Goal: Transaction & Acquisition: Book appointment/travel/reservation

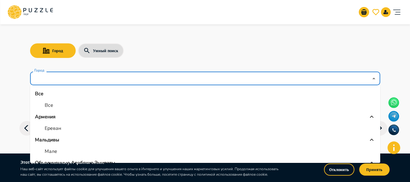
click at [149, 80] on input "Город" at bounding box center [200, 79] width 335 height 12
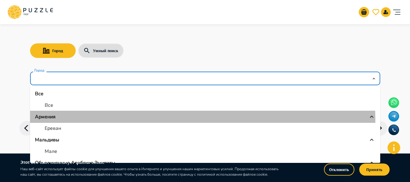
click at [52, 122] on li "Армения" at bounding box center [205, 117] width 350 height 12
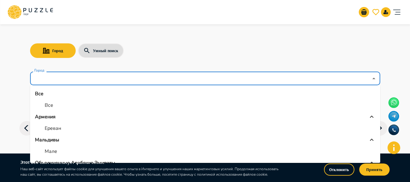
click at [52, 129] on p "Ереван" at bounding box center [53, 128] width 16 height 7
type input "******"
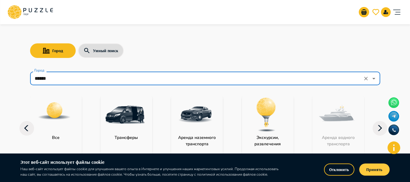
click at [371, 165] on button "Принять" at bounding box center [374, 170] width 30 height 12
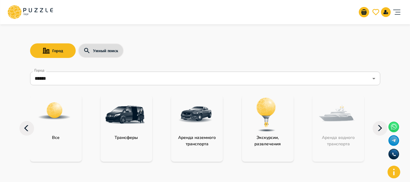
click at [258, 130] on img "category-activity" at bounding box center [267, 115] width 40 height 40
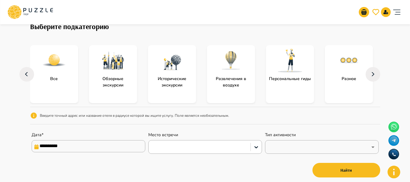
scroll to position [36, 0]
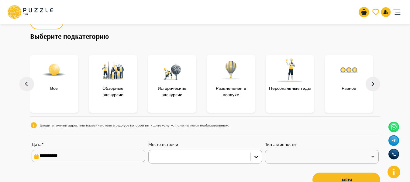
click at [43, 157] on input "**********" at bounding box center [89, 156] width 114 height 12
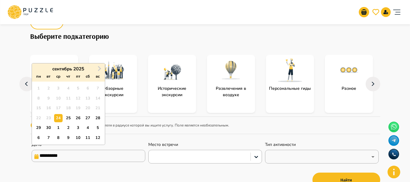
click at [46, 157] on input "**********" at bounding box center [89, 156] width 114 height 12
click at [68, 118] on div "25" at bounding box center [68, 118] width 8 height 8
type input "**********"
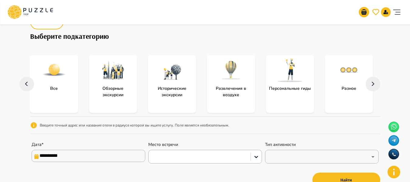
click at [241, 149] on div "Место встречи" at bounding box center [205, 153] width 114 height 22
click at [340, 175] on button "Найти" at bounding box center [347, 180] width 68 height 15
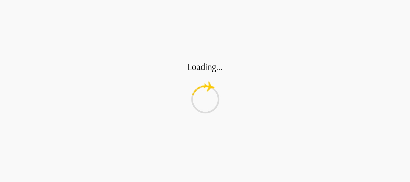
type input "*"
type input "**"
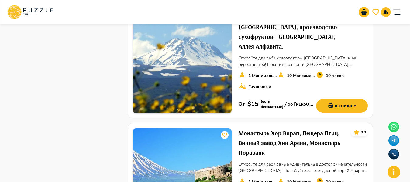
scroll to position [1039, 0]
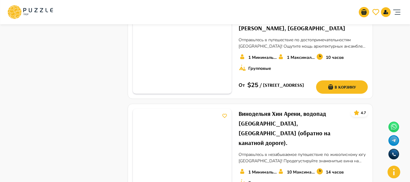
scroll to position [954, 0]
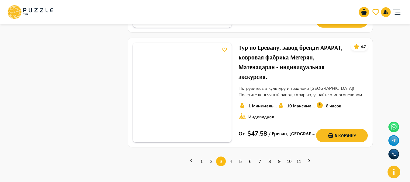
scroll to position [975, 0]
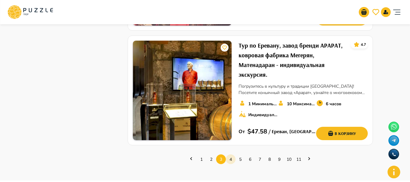
click at [231, 155] on link "4" at bounding box center [231, 159] width 10 height 9
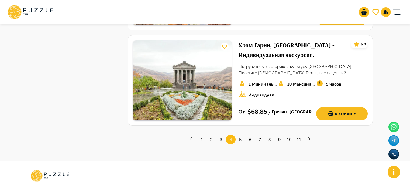
scroll to position [997, 0]
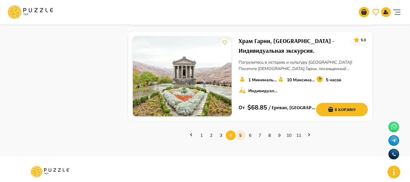
click at [240, 131] on link "5" at bounding box center [241, 135] width 10 height 9
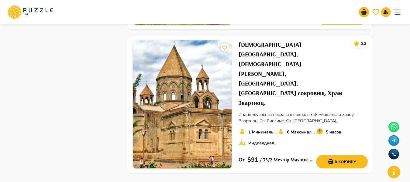
scroll to position [880, 0]
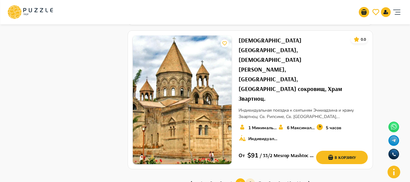
click at [252, 179] on link "6" at bounding box center [250, 183] width 10 height 9
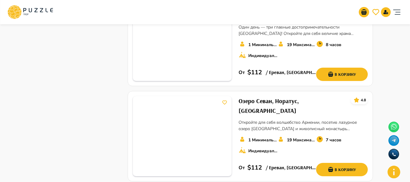
scroll to position [946, 0]
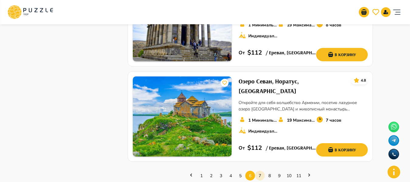
click at [259, 172] on link "7" at bounding box center [260, 176] width 10 height 9
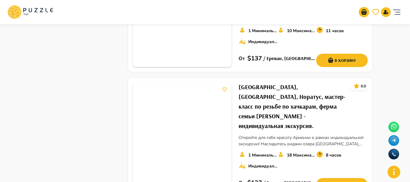
scroll to position [925, 0]
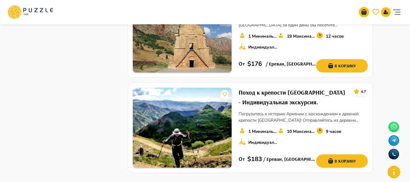
scroll to position [842, 0]
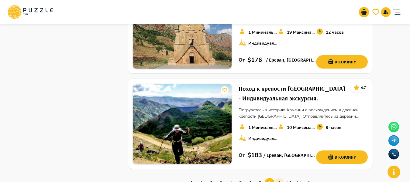
click at [282, 179] on link "9" at bounding box center [280, 183] width 10 height 9
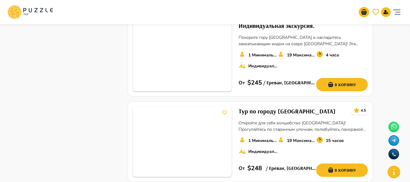
scroll to position [894, 0]
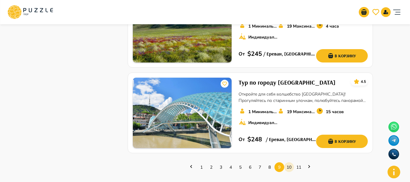
click at [291, 163] on link "10" at bounding box center [289, 167] width 10 height 9
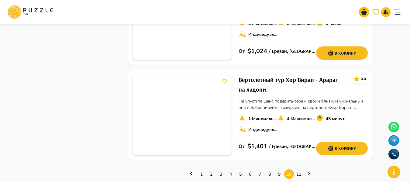
scroll to position [914, 0]
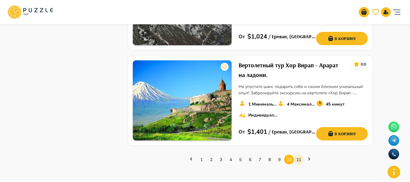
click at [297, 155] on link "11" at bounding box center [299, 159] width 10 height 9
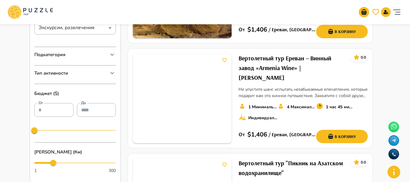
scroll to position [145, 0]
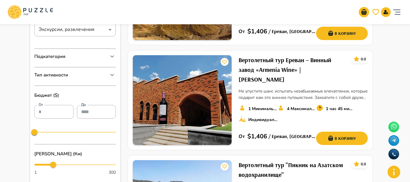
scroll to position [36, 0]
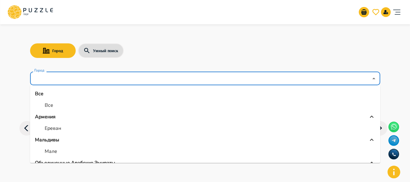
click at [135, 80] on input "Город" at bounding box center [200, 79] width 335 height 12
click at [43, 115] on p "Армения" at bounding box center [45, 116] width 21 height 7
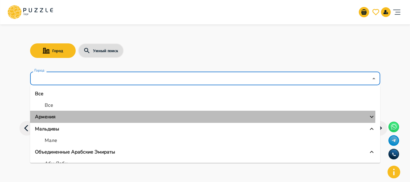
click at [45, 114] on p "Армения" at bounding box center [45, 116] width 21 height 7
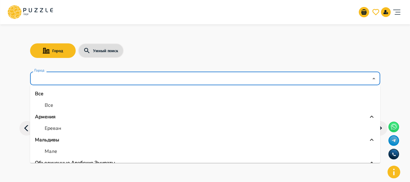
click at [55, 127] on p "Ереван" at bounding box center [53, 128] width 16 height 7
type input "******"
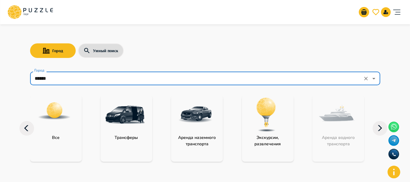
click at [260, 116] on img "category-activity" at bounding box center [267, 115] width 40 height 40
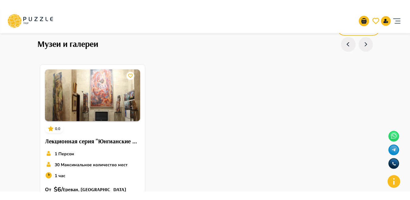
scroll to position [1383, 0]
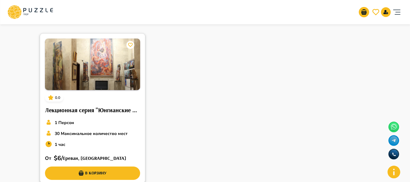
click at [118, 75] on img at bounding box center [92, 65] width 95 height 52
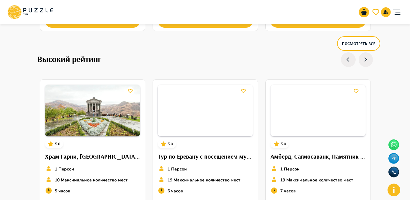
scroll to position [439, 0]
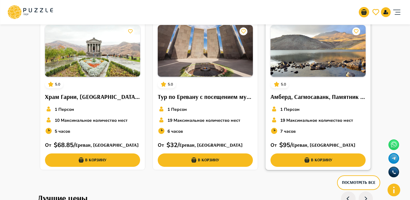
click at [298, 57] on img at bounding box center [318, 51] width 95 height 52
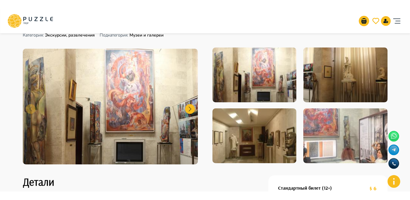
scroll to position [10, 0]
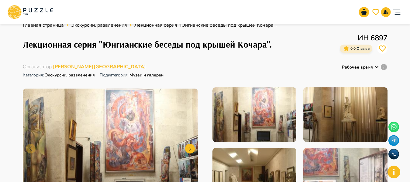
click at [75, 4] on div "Организаторам услуг Турагентствам Зарегистрироваться Войти USD *** RU **" at bounding box center [205, 11] width 396 height 19
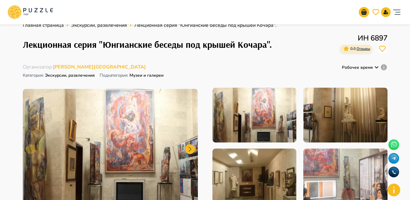
click at [148, 12] on div "Организаторам услуг Турагентствам Зарегистрироваться Войти USD *** RU **" at bounding box center [205, 11] width 396 height 19
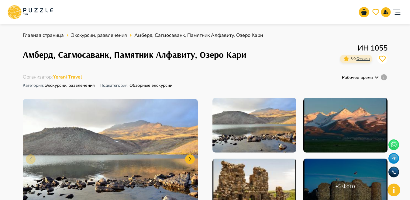
scroll to position [2, 0]
